Goal: Task Accomplishment & Management: Manage account settings

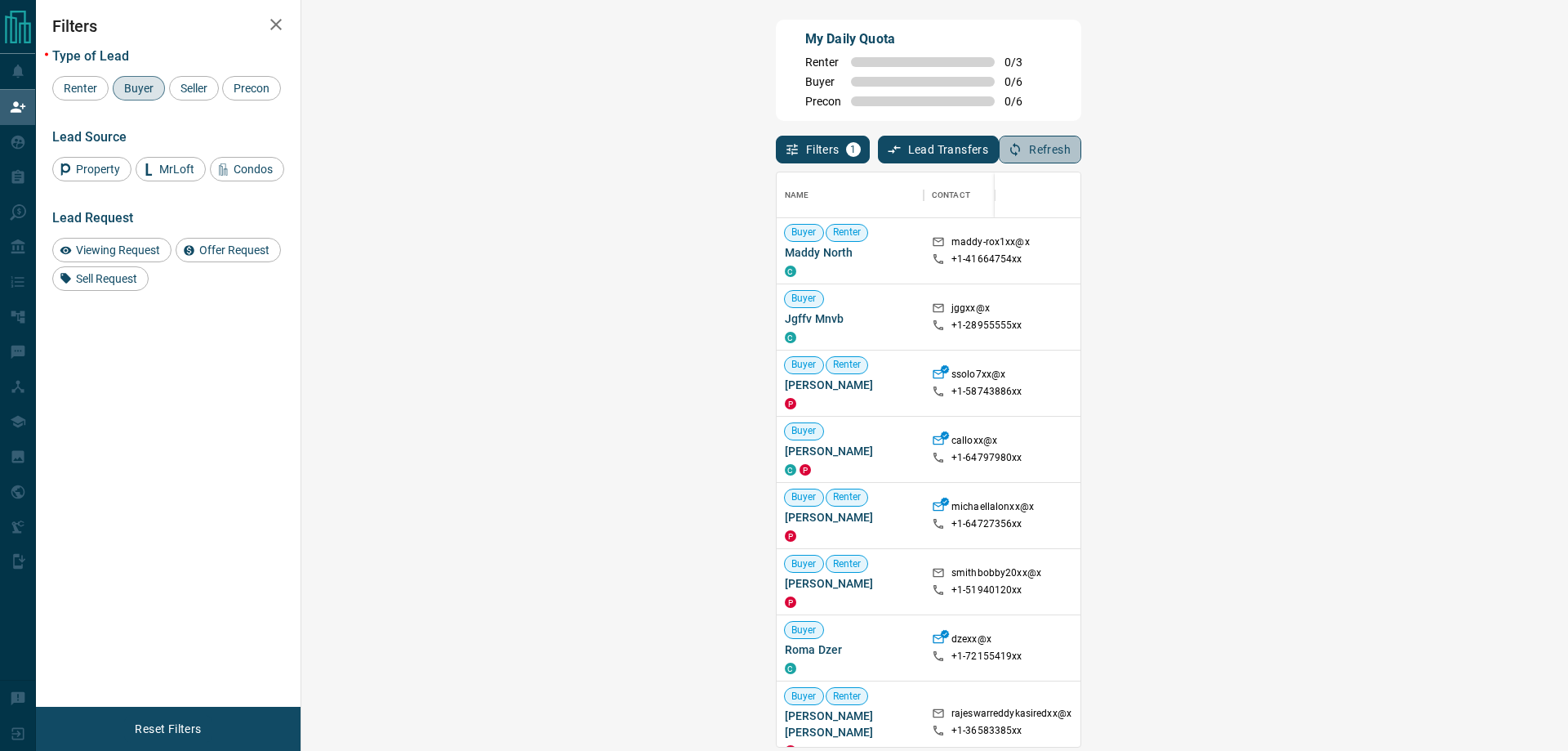
click at [1082, 142] on button "Refresh" at bounding box center [1039, 149] width 82 height 27
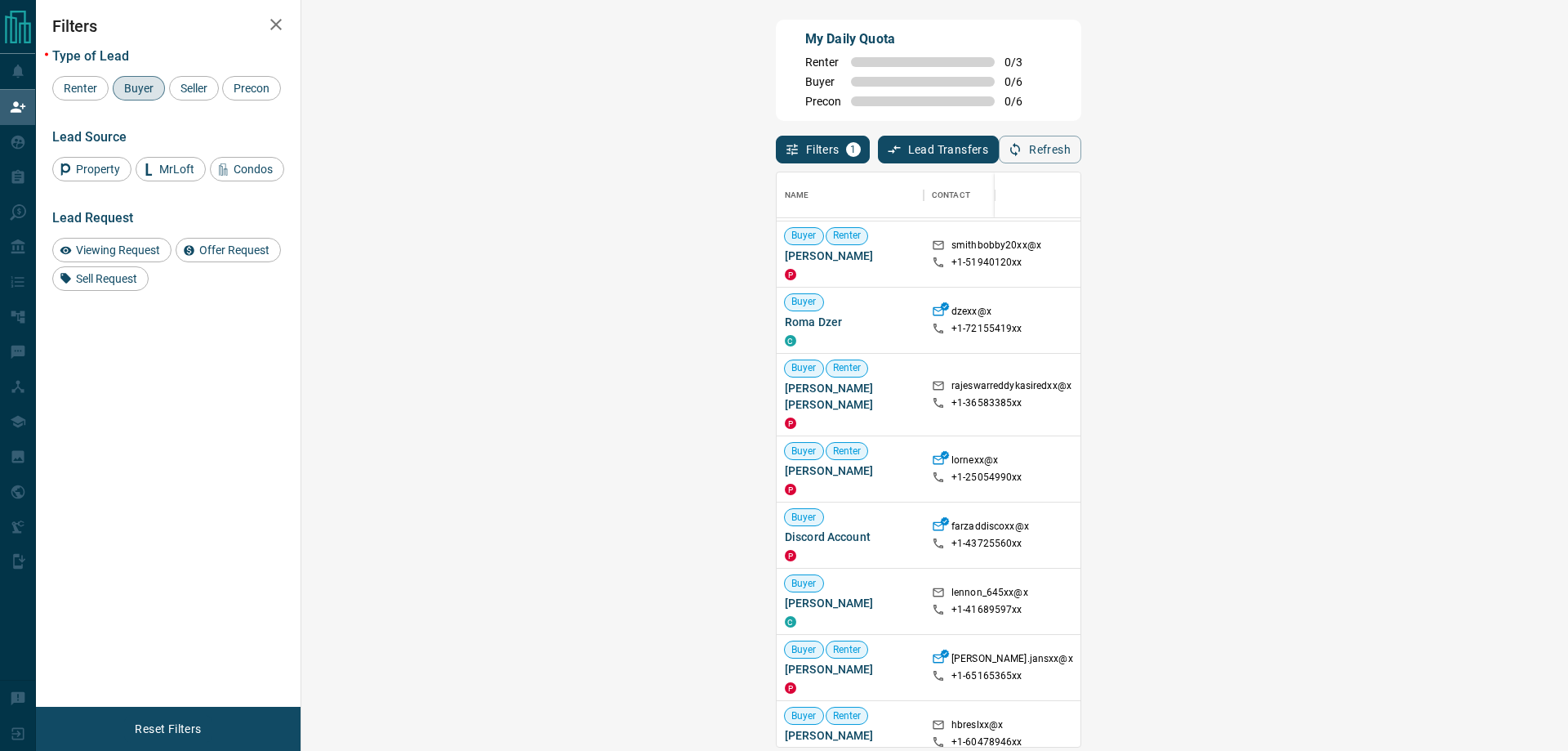
scroll to position [382, 0]
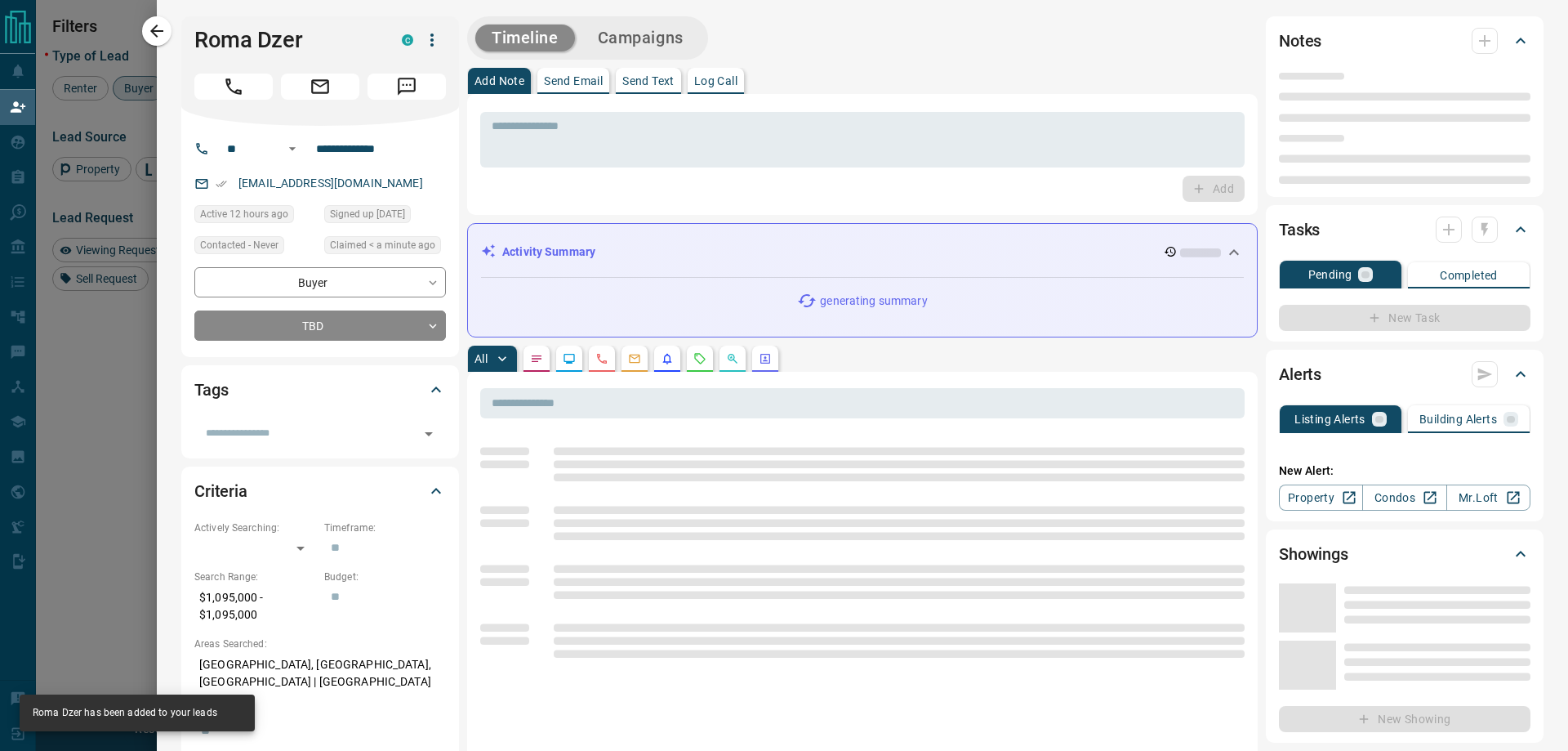
type input "**"
type input "**********"
type input "**"
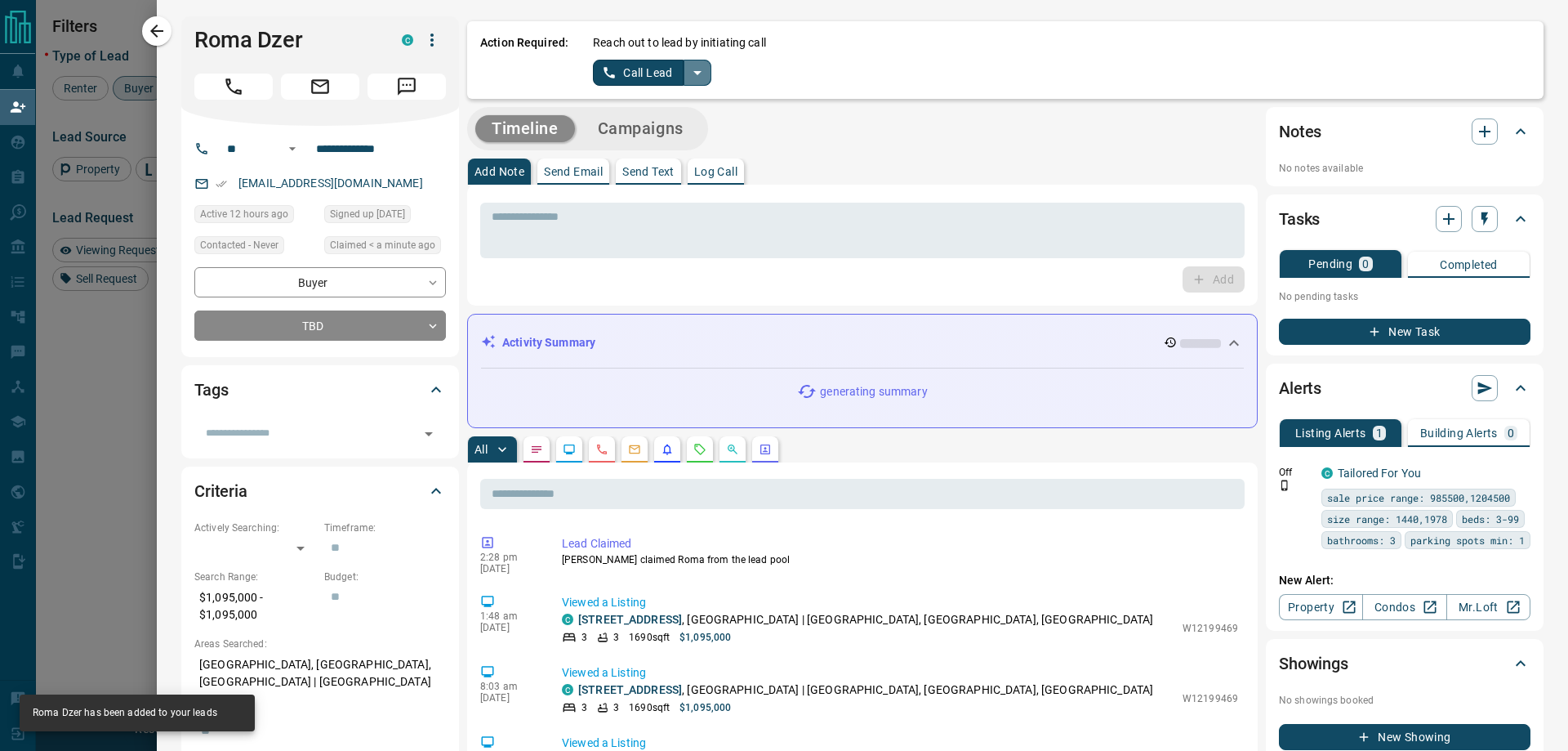
click at [698, 65] on icon "split button" at bounding box center [697, 73] width 20 height 20
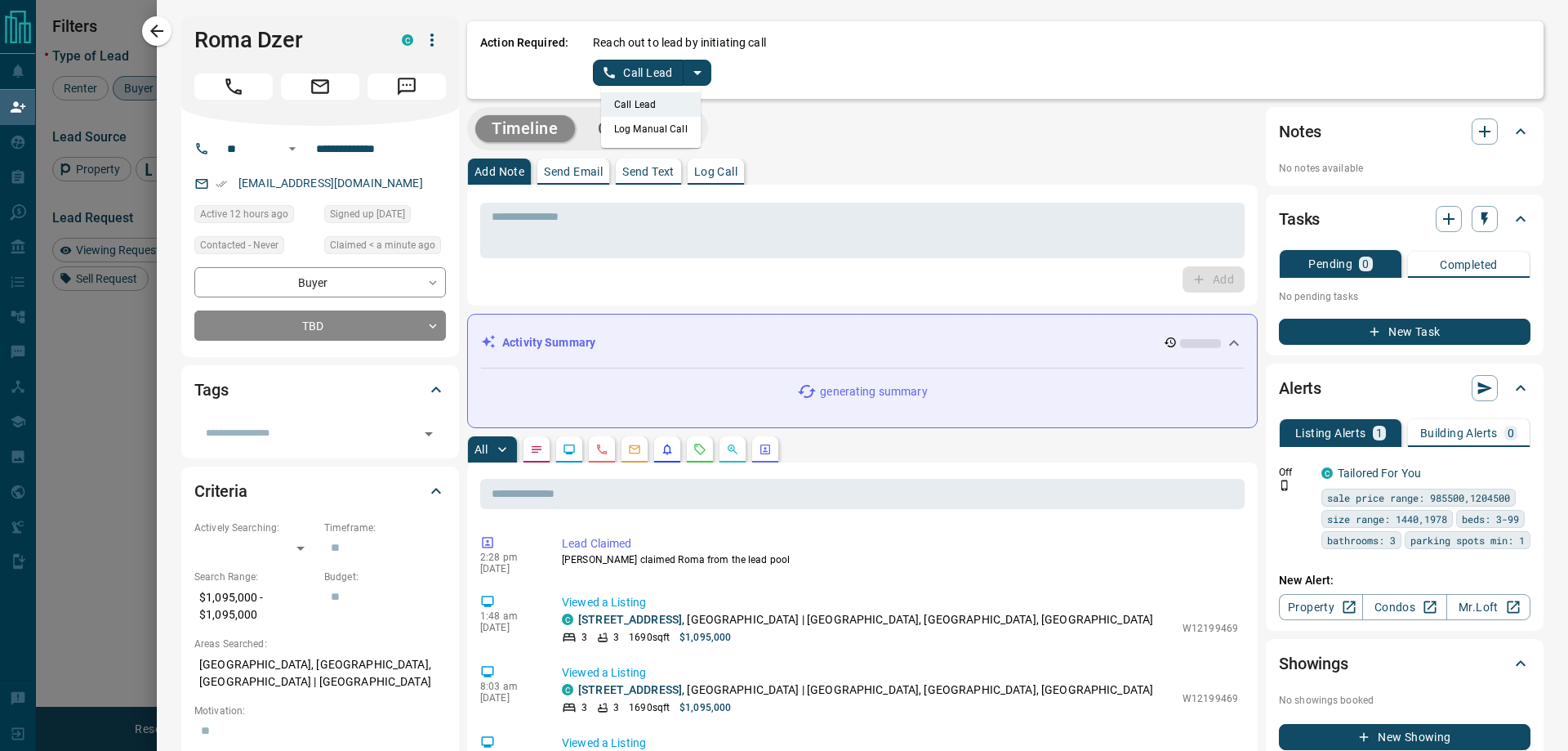
click at [667, 129] on li "Log Manual Call" at bounding box center [650, 129] width 99 height 25
click at [636, 76] on button "Log Manual Call" at bounding box center [647, 73] width 108 height 26
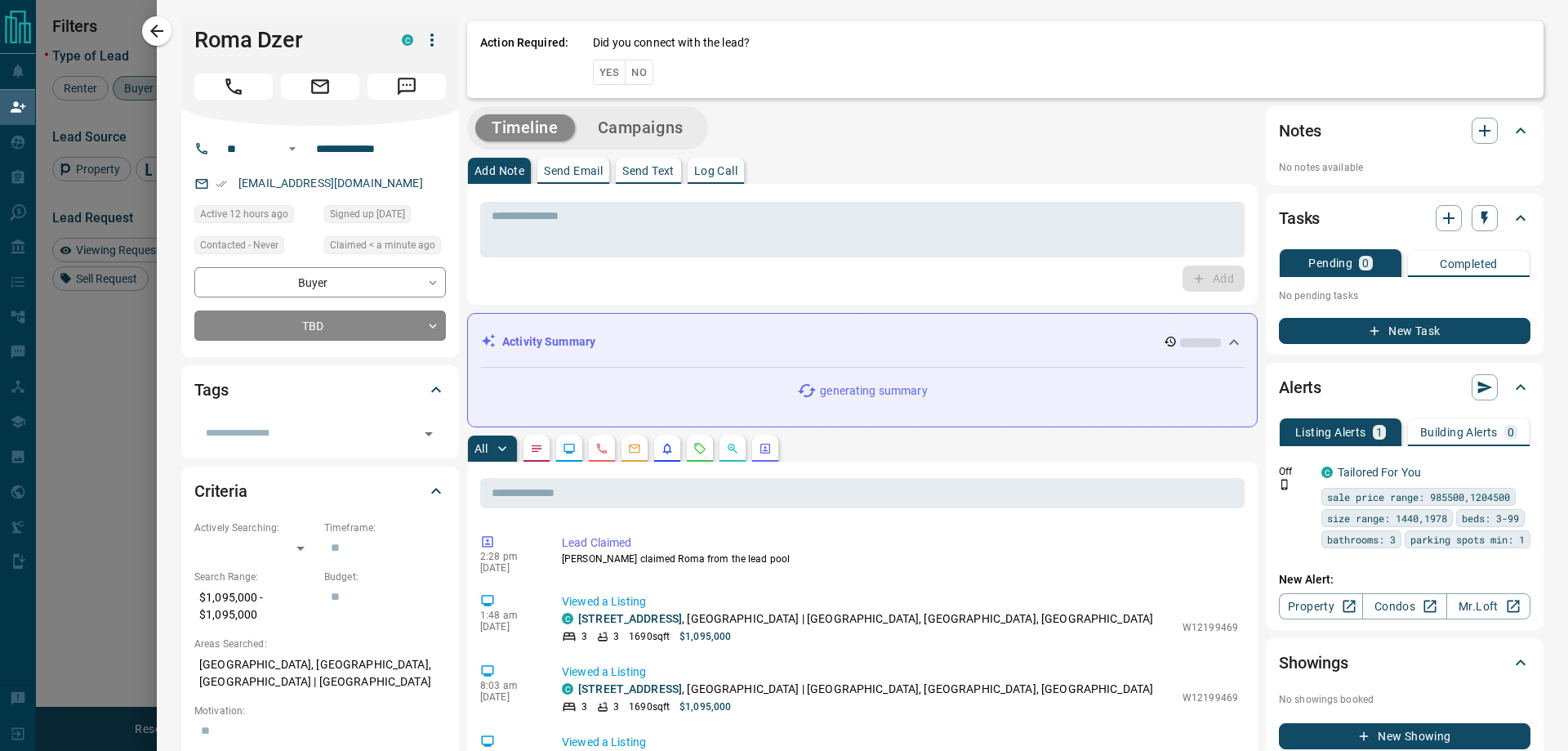
click at [604, 64] on button "Yes" at bounding box center [609, 72] width 33 height 26
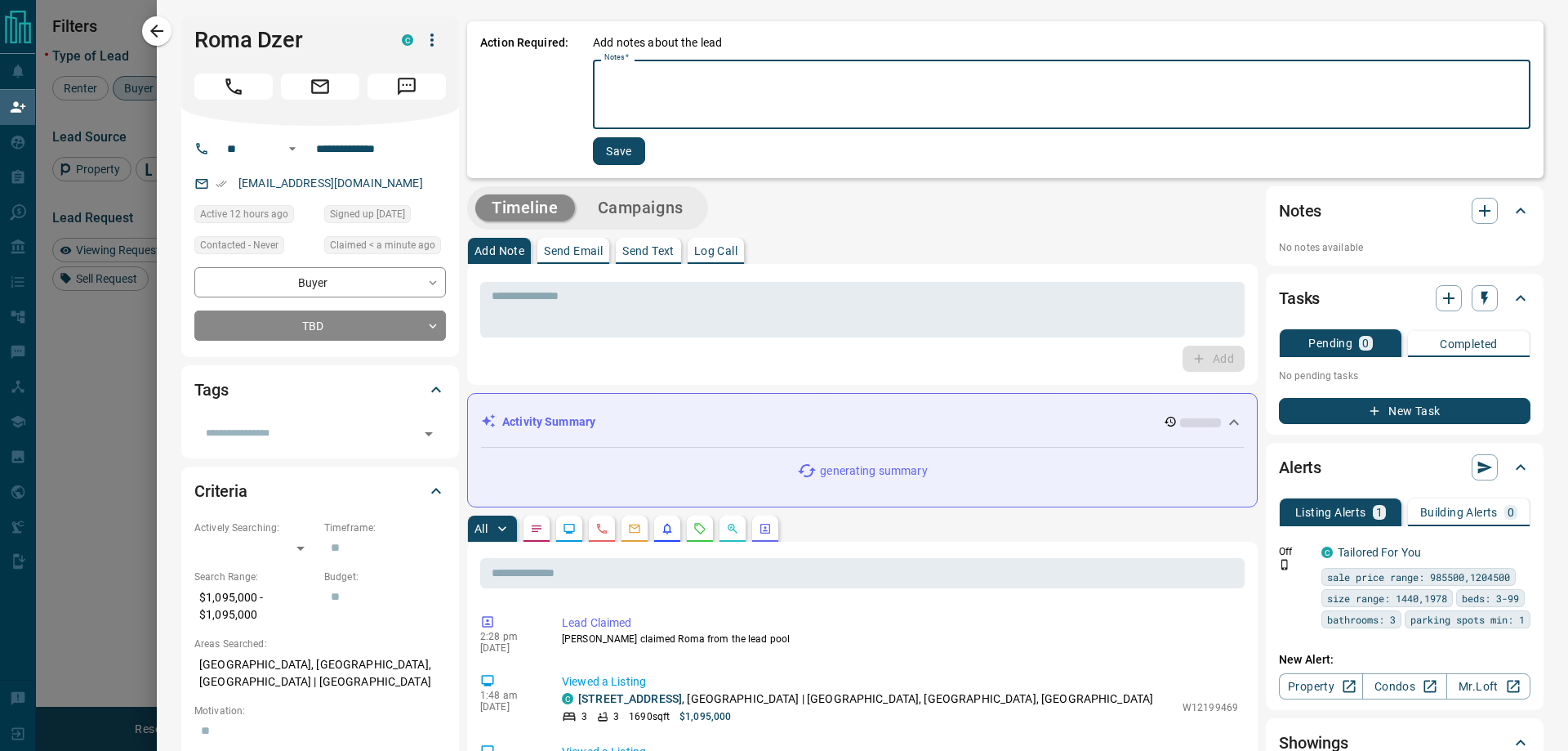
click at [744, 97] on textarea "Notes   *" at bounding box center [1062, 94] width 914 height 56
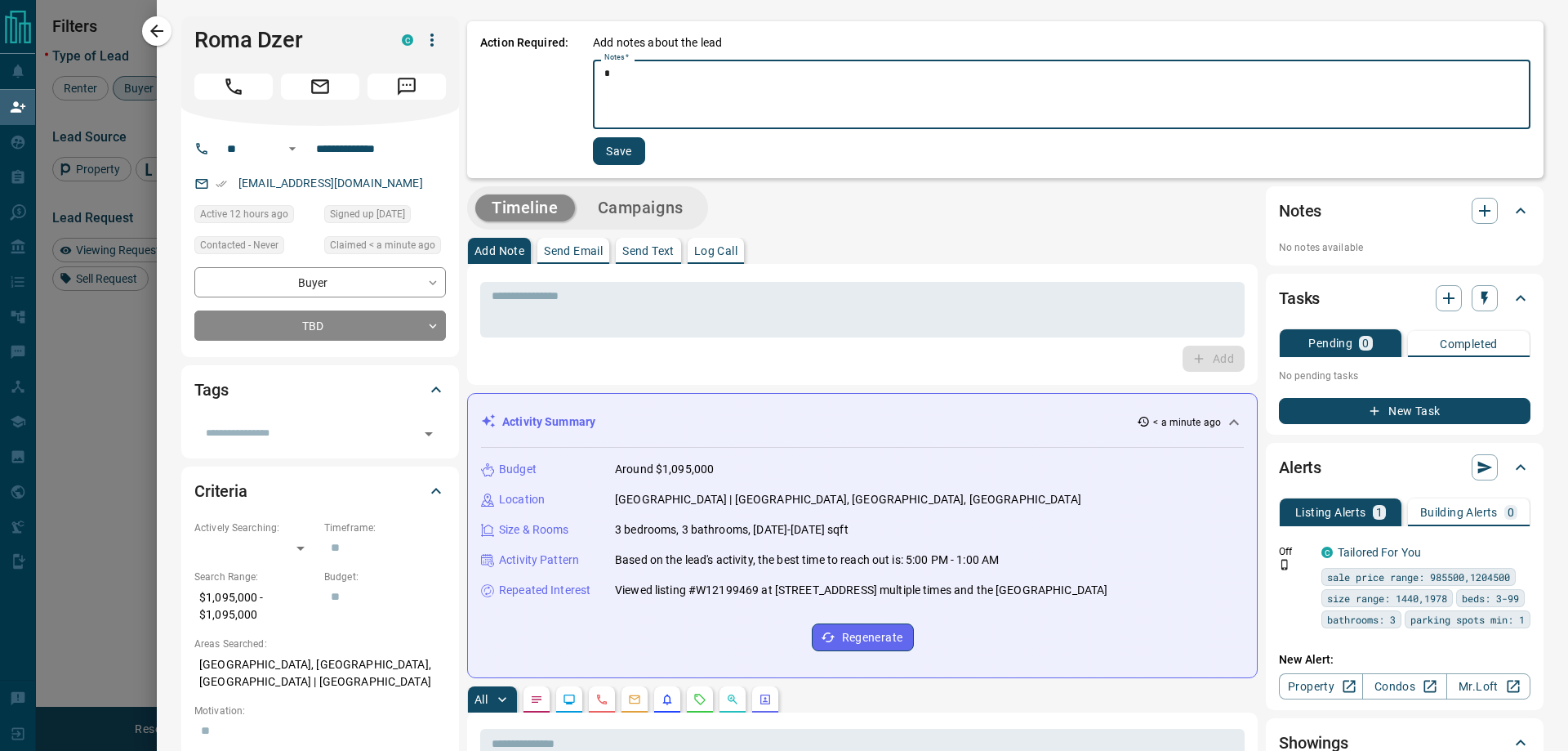
type textarea "*"
click at [607, 144] on button "Save" at bounding box center [619, 150] width 52 height 27
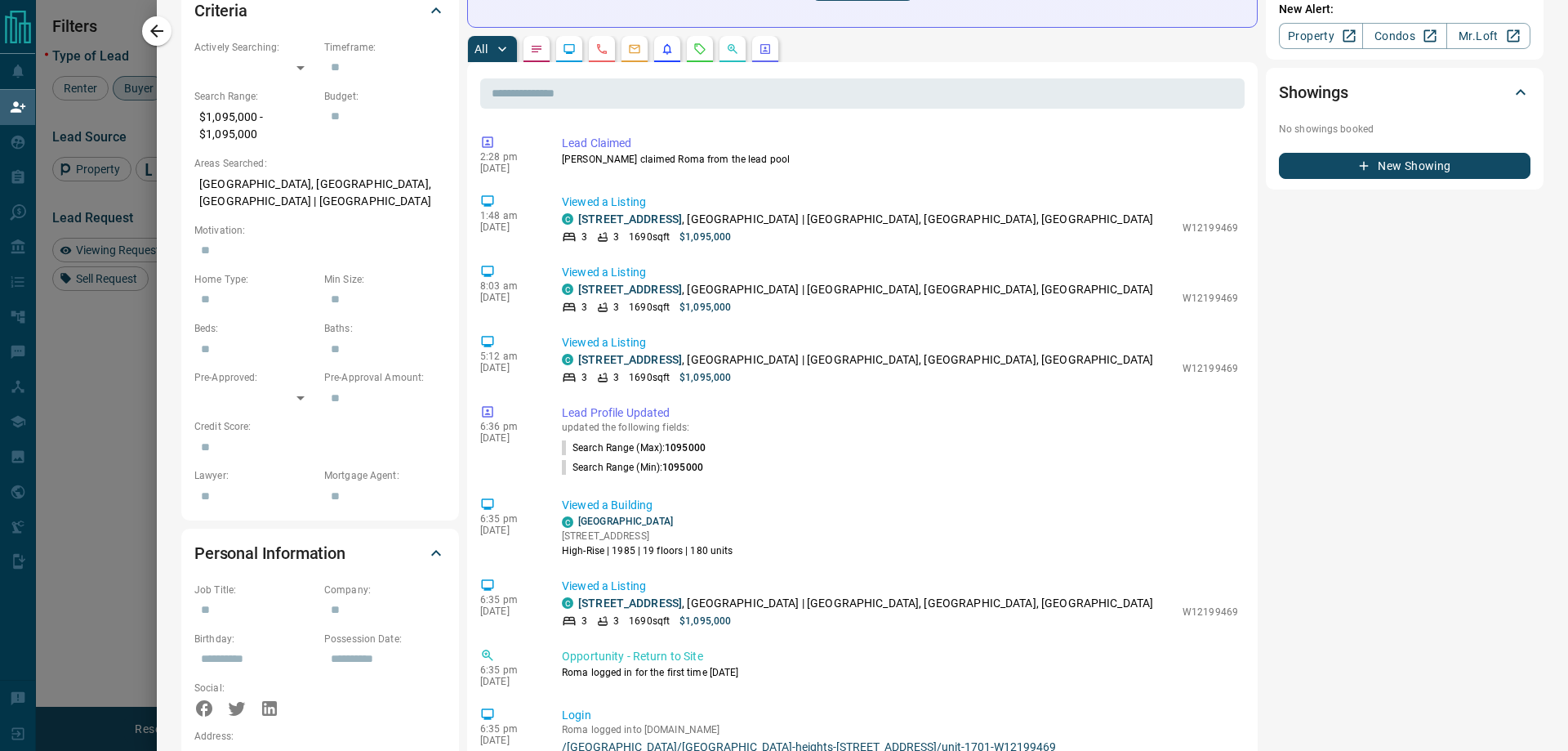
scroll to position [72, 0]
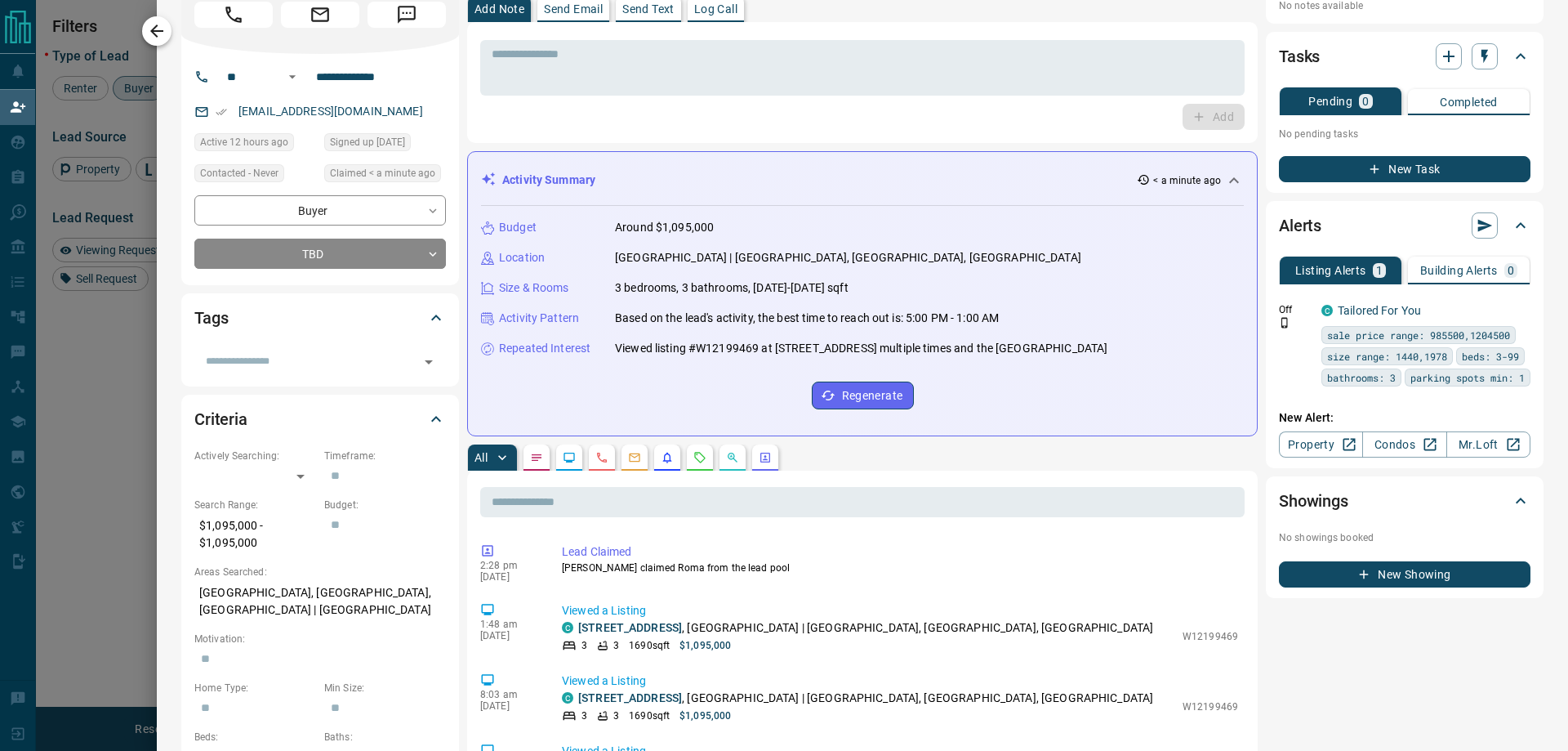
click at [168, 27] on button "button" at bounding box center [156, 30] width 29 height 29
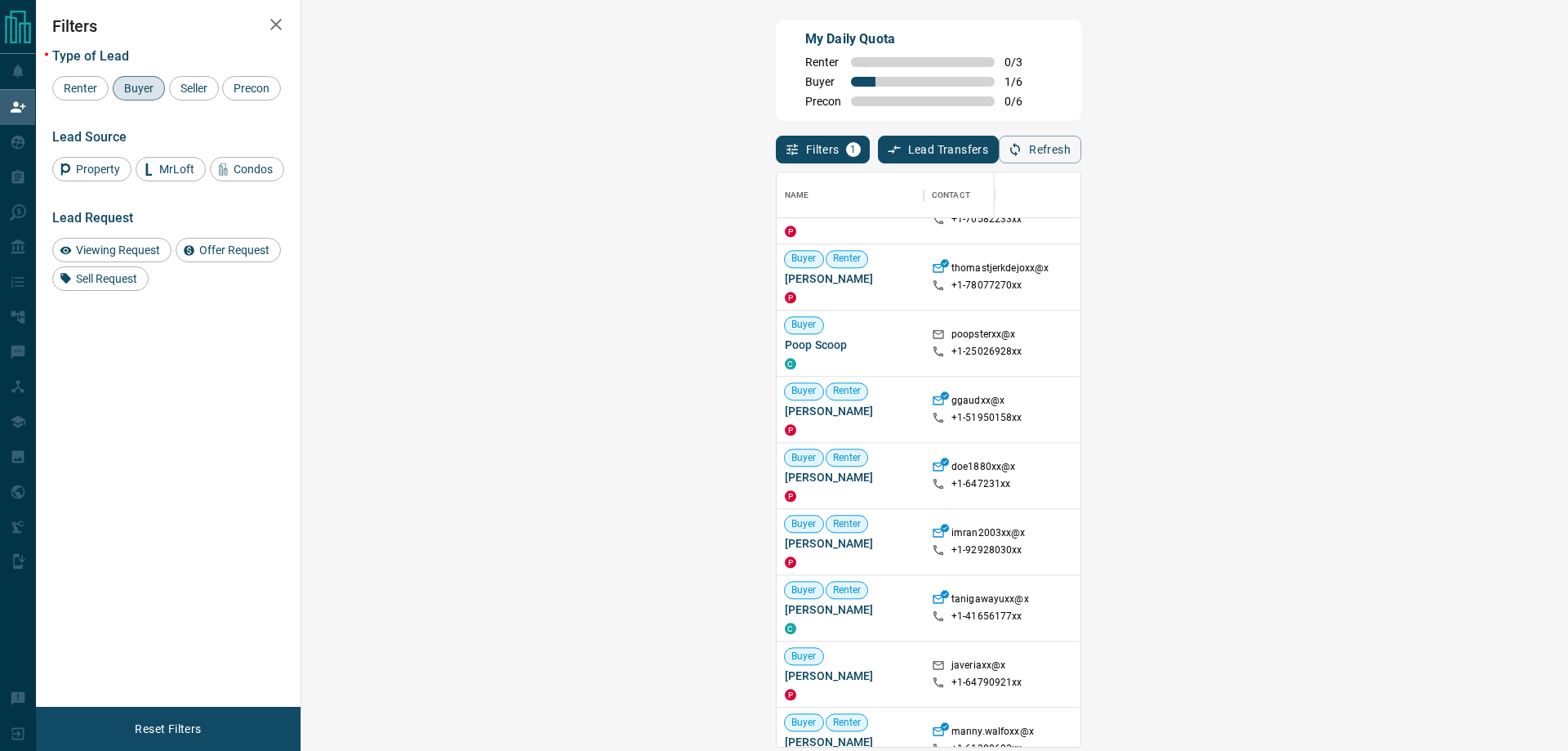
scroll to position [1540, 0]
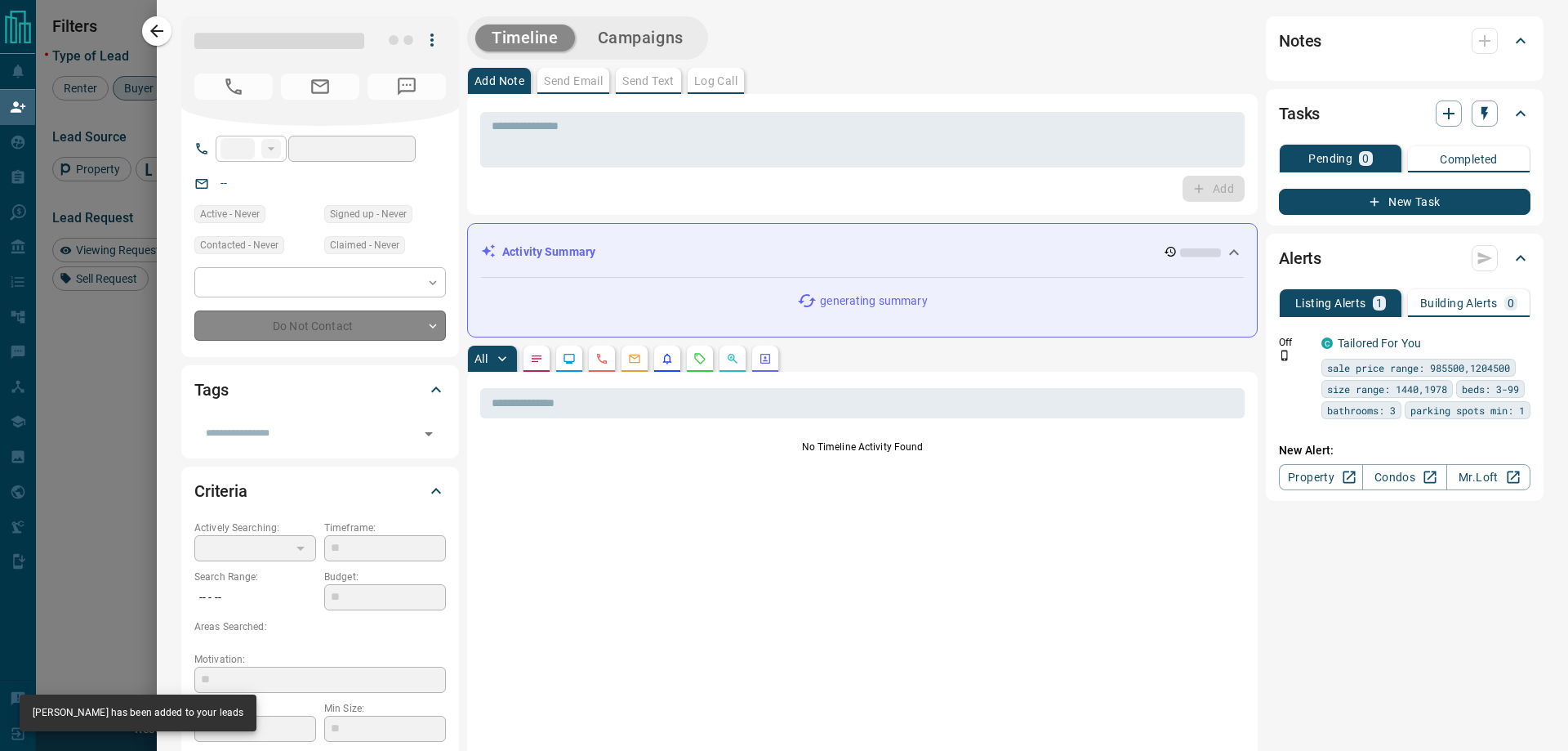
type input "**"
type input "**********"
type input "*"
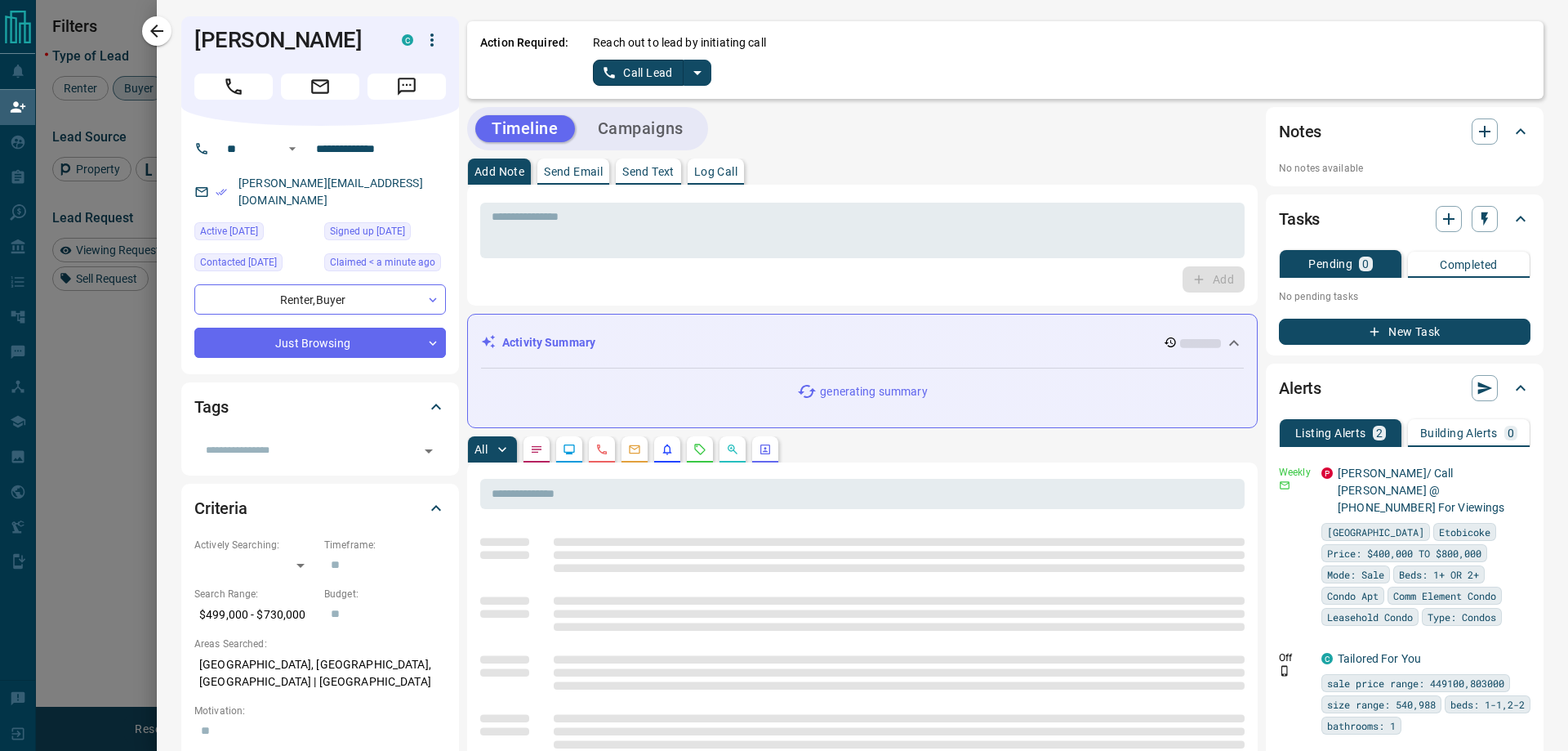
click at [697, 73] on icon "split button" at bounding box center [697, 73] width 9 height 4
click at [667, 131] on li "Log Manual Call" at bounding box center [650, 129] width 99 height 25
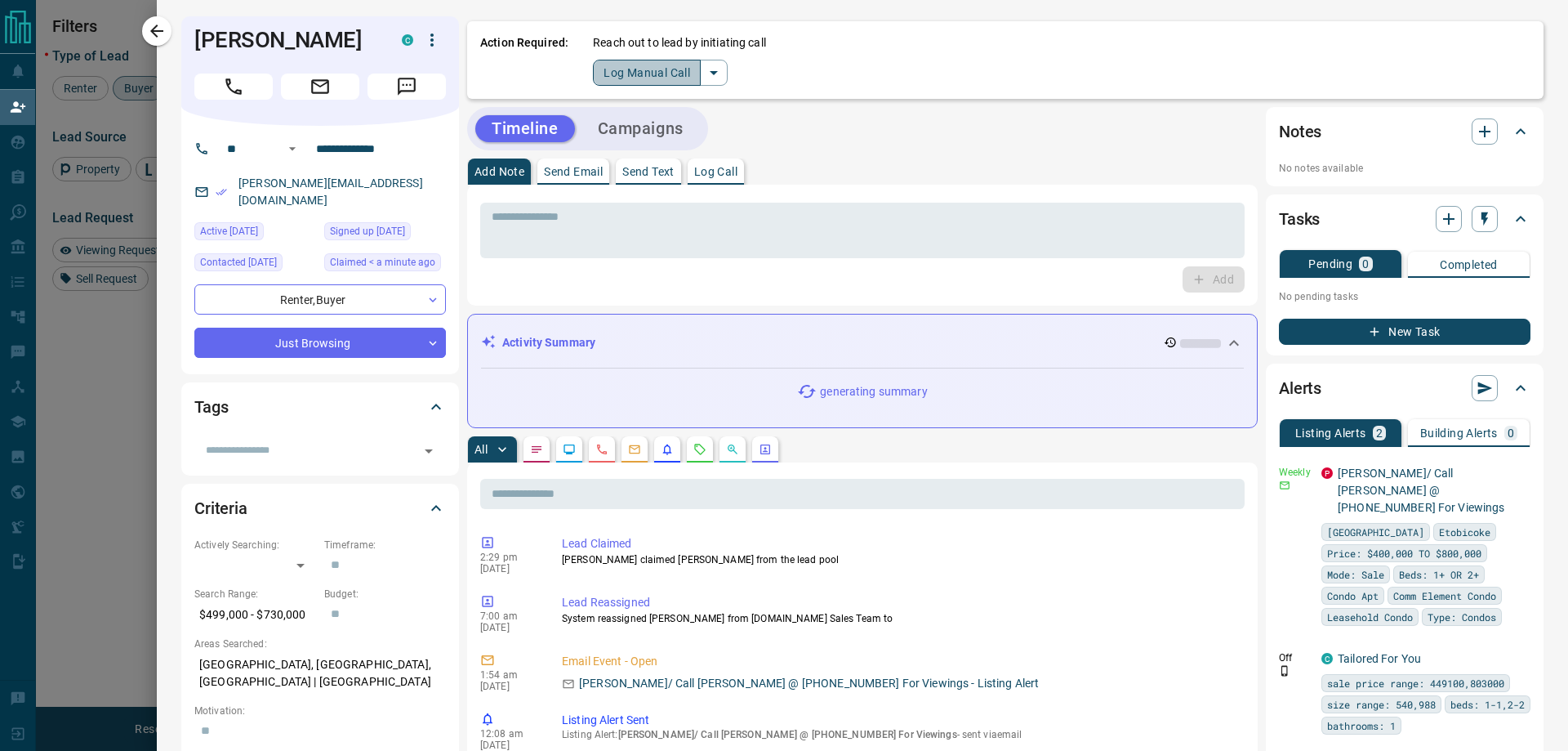
click at [620, 64] on button "Log Manual Call" at bounding box center [647, 73] width 108 height 26
click at [615, 64] on button "Yes" at bounding box center [609, 72] width 33 height 26
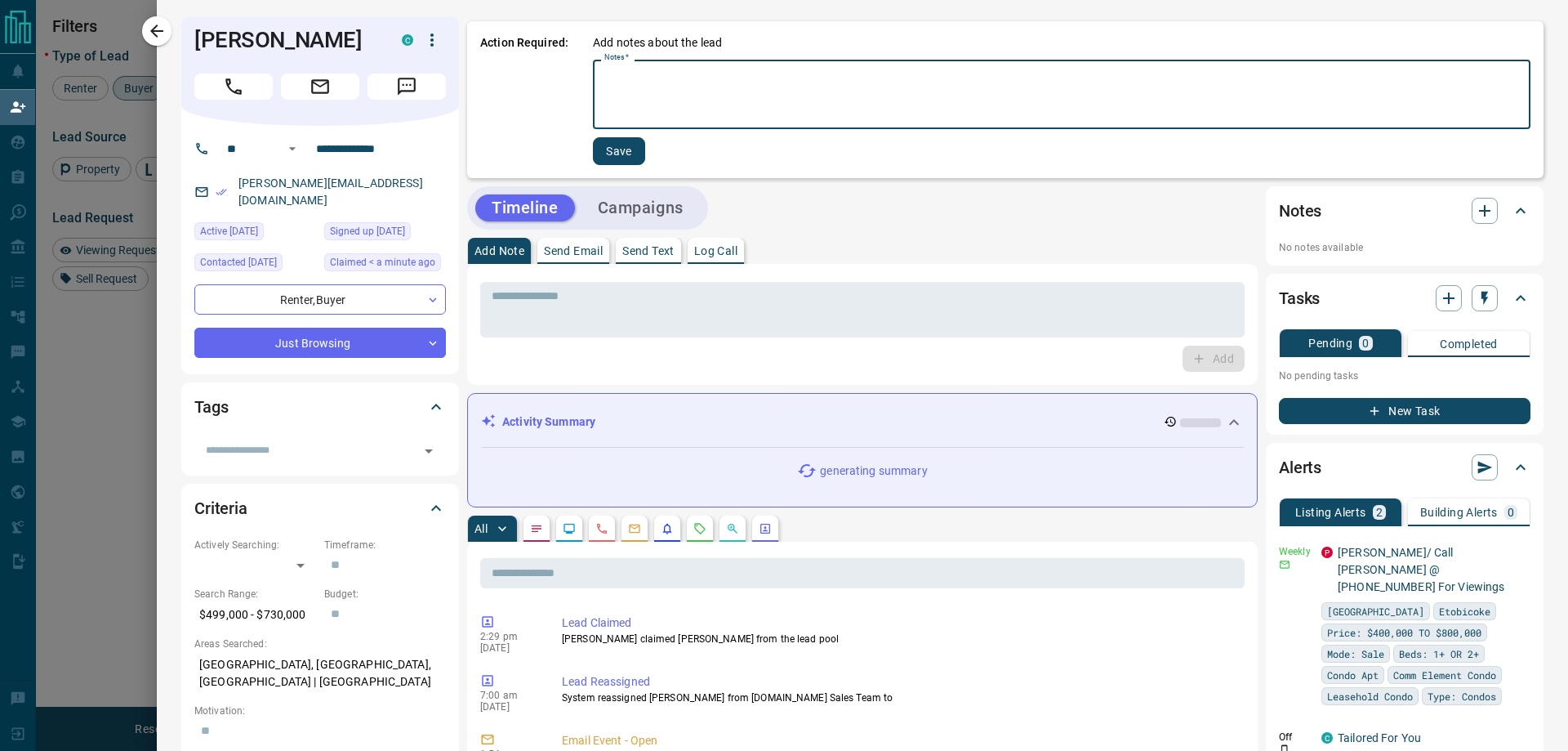
click at [678, 74] on textarea "Notes   *" at bounding box center [1062, 94] width 914 height 56
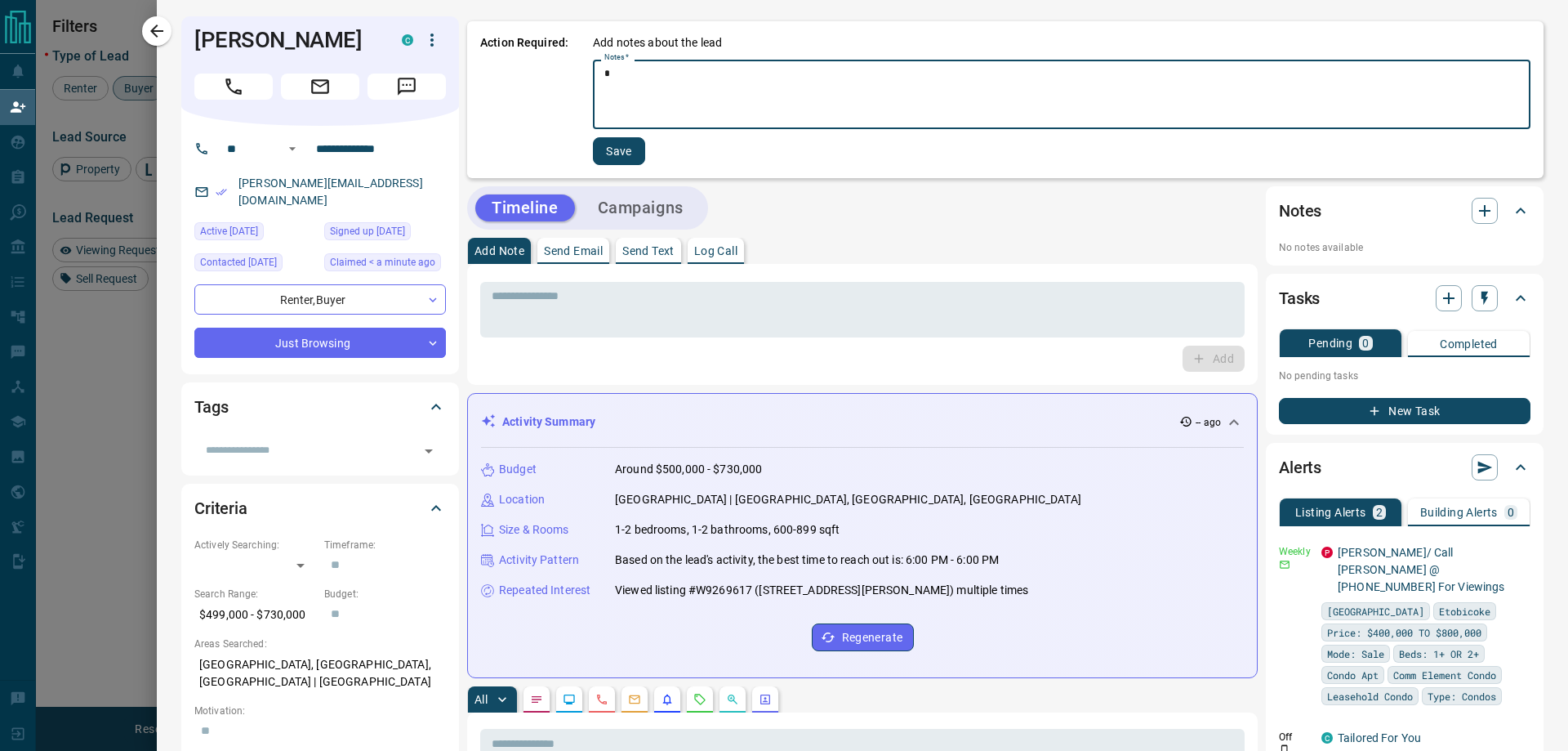
type textarea "*"
click at [611, 147] on button "Save" at bounding box center [619, 150] width 52 height 27
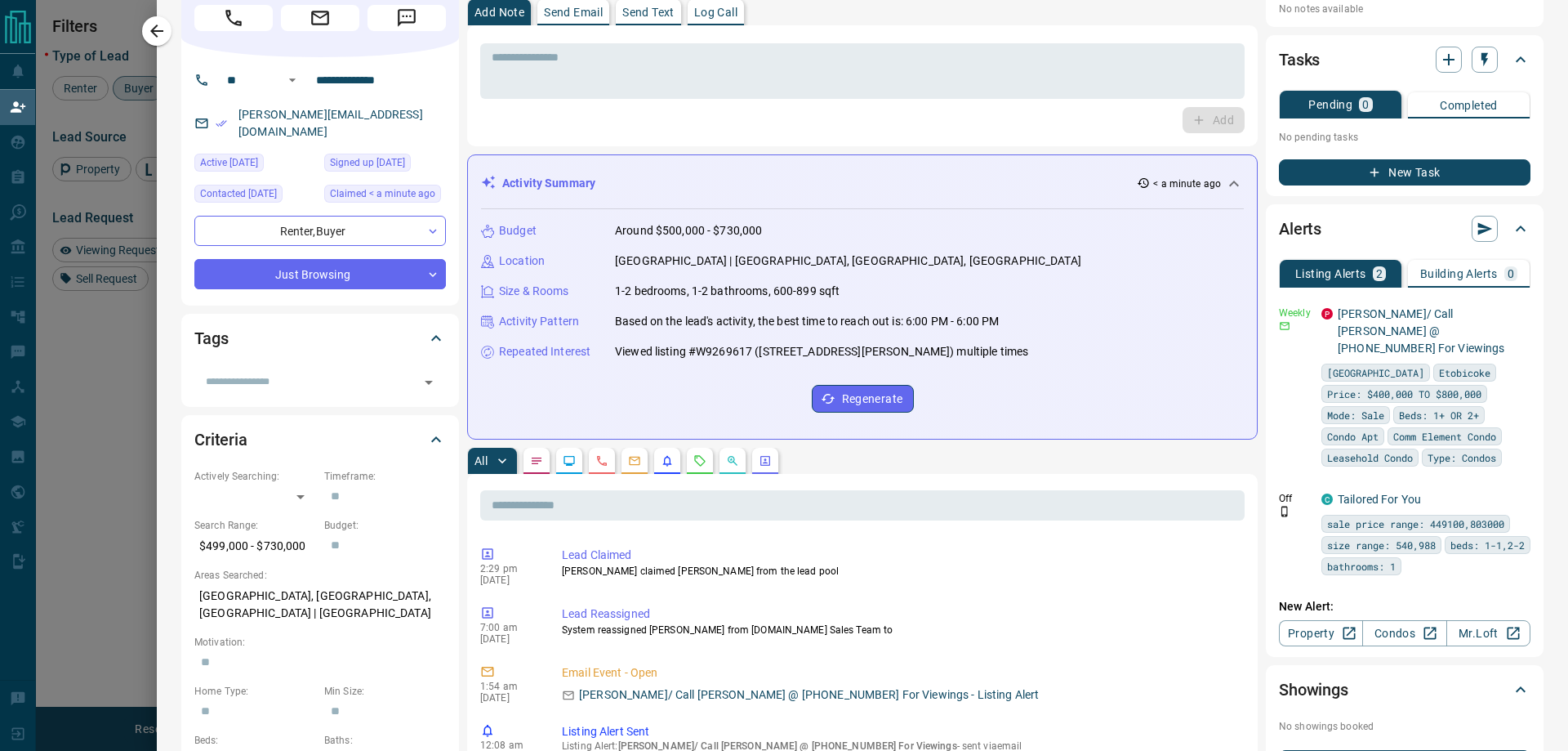
scroll to position [0, 0]
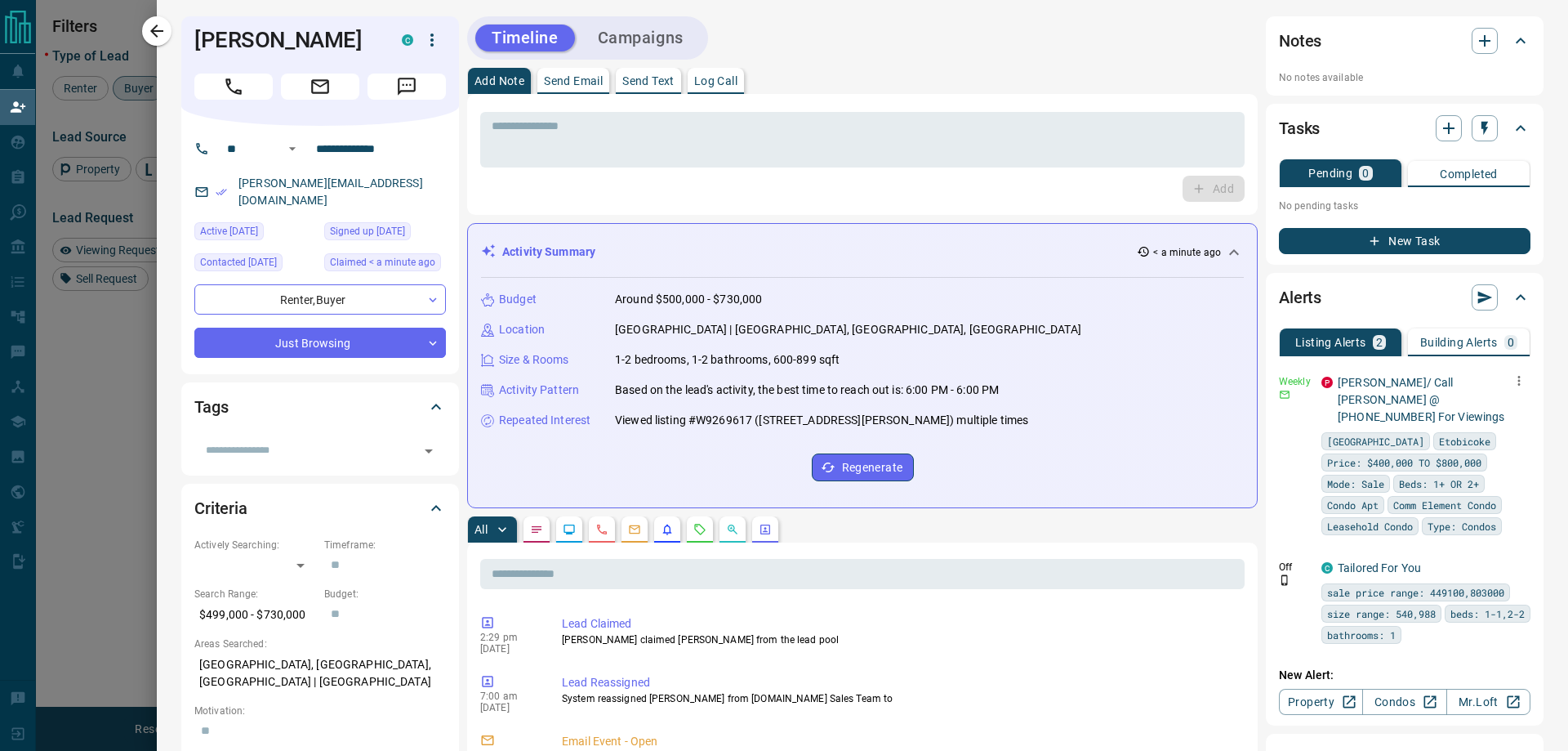
click at [1518, 377] on icon "button" at bounding box center [1519, 381] width 3 height 9
click at [1475, 442] on link "Edit" at bounding box center [1476, 437] width 36 height 15
click at [1551, 389] on div at bounding box center [784, 375] width 1568 height 751
